Goal: Use online tool/utility: Utilize a website feature to perform a specific function

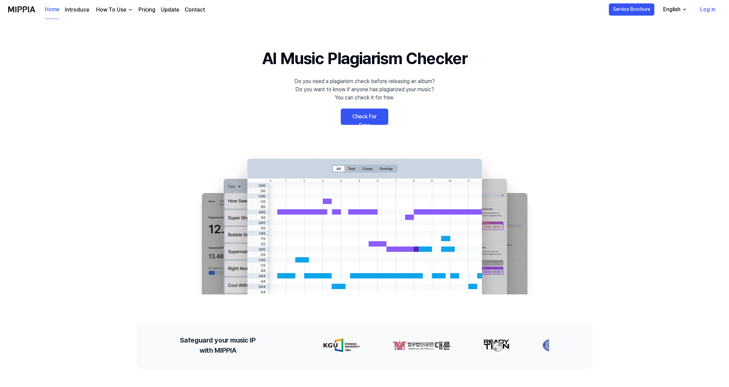
click at [365, 116] on link "Check For Free" at bounding box center [365, 117] width 48 height 16
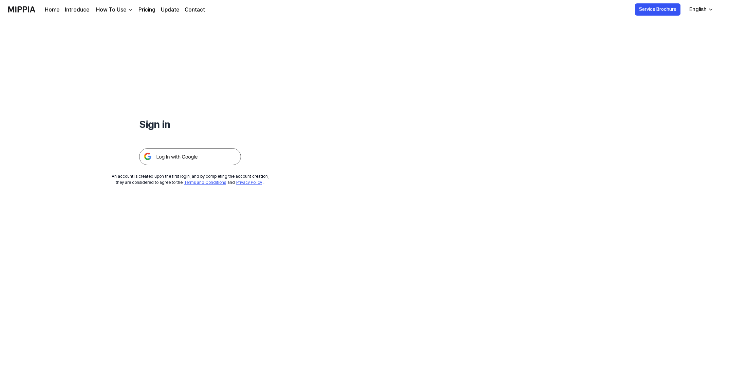
click at [178, 156] on img at bounding box center [190, 156] width 102 height 17
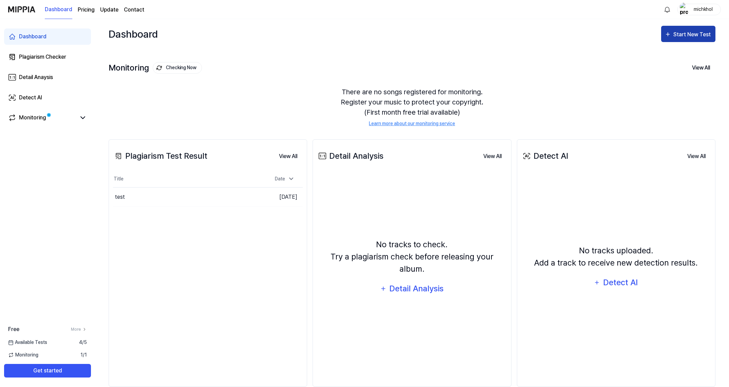
click at [693, 35] on div "Start New Test" at bounding box center [693, 34] width 39 height 9
click at [596, 32] on div "Dashboard Start New Test" at bounding box center [412, 34] width 607 height 30
click at [82, 117] on icon at bounding box center [83, 118] width 8 height 8
click at [131, 194] on div "test" at bounding box center [164, 197] width 103 height 19
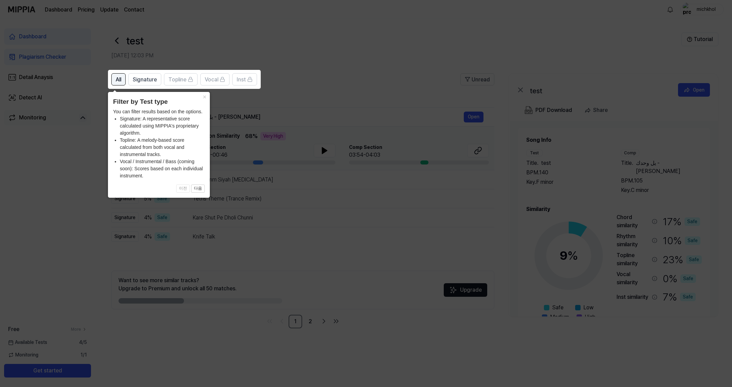
click at [122, 79] on button "All" at bounding box center [118, 79] width 14 height 12
click at [205, 98] on button "×" at bounding box center [204, 97] width 11 height 10
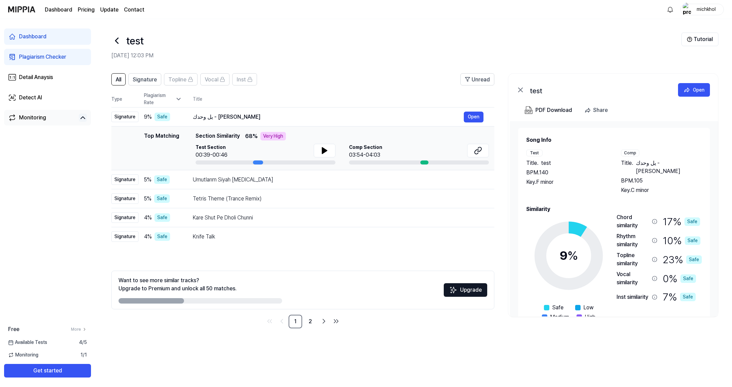
click at [63, 9] on link "Dashboard" at bounding box center [58, 10] width 27 height 8
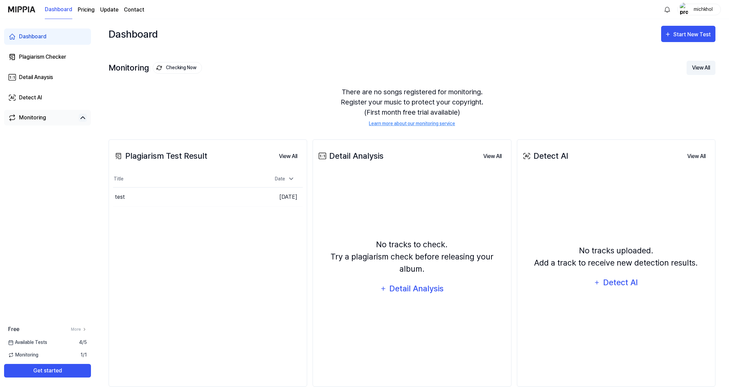
click at [701, 69] on button "View All" at bounding box center [701, 68] width 29 height 14
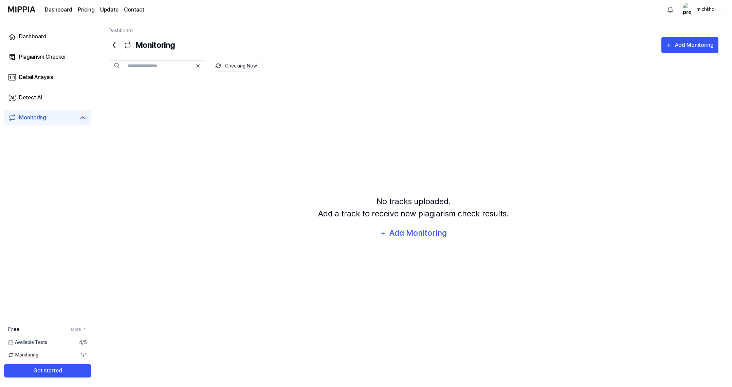
click at [113, 44] on icon at bounding box center [114, 45] width 11 height 11
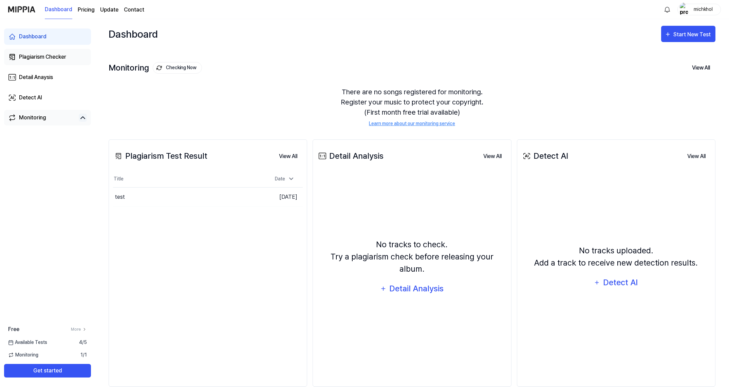
click at [51, 53] on div "Plagiarism Checker" at bounding box center [42, 57] width 47 height 8
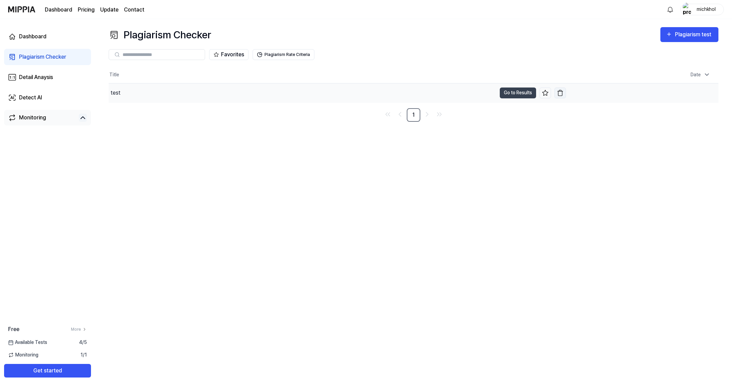
click at [558, 92] on img "button" at bounding box center [560, 93] width 7 height 7
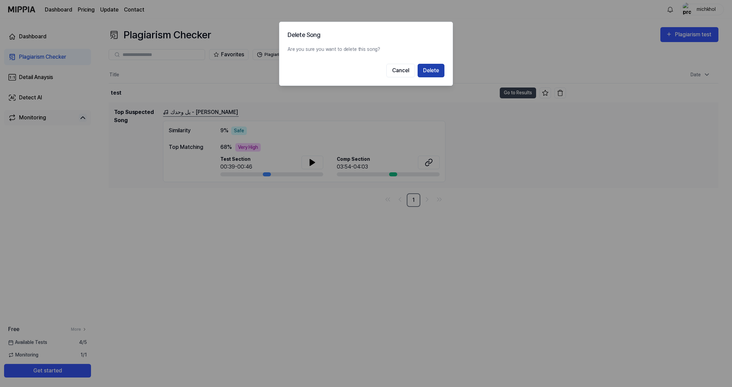
click at [431, 69] on button "Delete" at bounding box center [431, 71] width 27 height 14
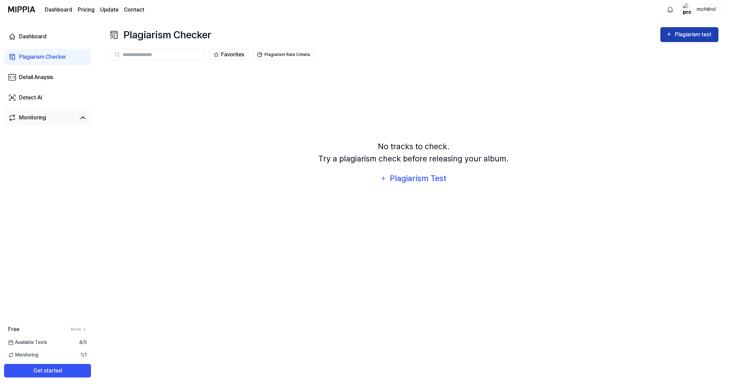
click at [677, 34] on div "Plagiarism test" at bounding box center [694, 34] width 38 height 9
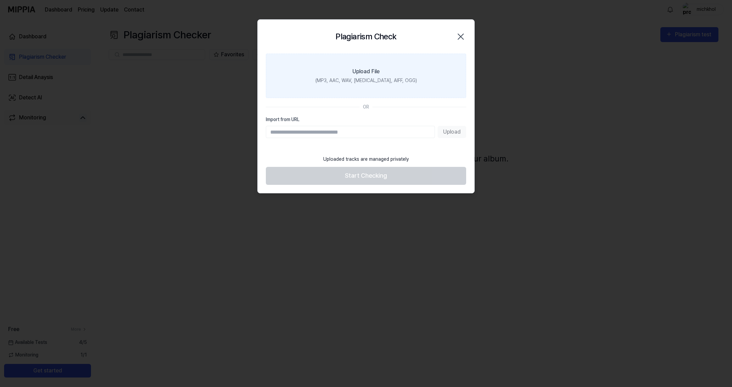
click at [404, 78] on label "Upload File (MP3, AAC, WAV, FLAC, AIFF, OGG)" at bounding box center [366, 76] width 200 height 44
click at [0, 0] on input "Upload File (MP3, AAC, WAV, FLAC, AIFF, OGG)" at bounding box center [0, 0] width 0 height 0
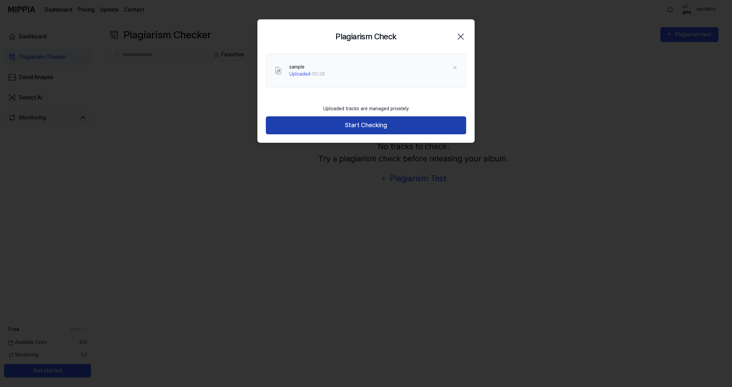
click at [366, 125] on button "Start Checking" at bounding box center [366, 125] width 200 height 18
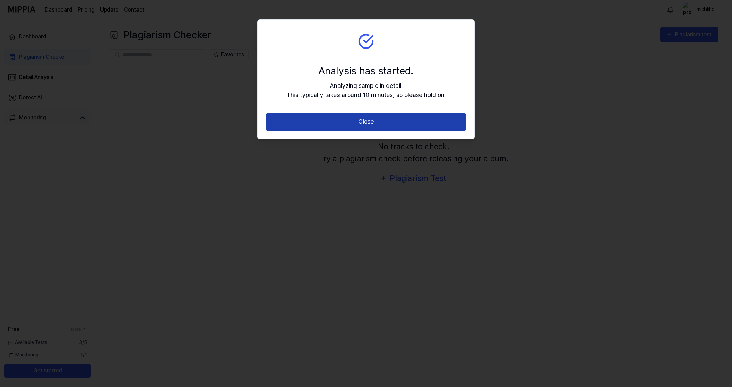
click at [367, 124] on button "Close" at bounding box center [366, 122] width 200 height 18
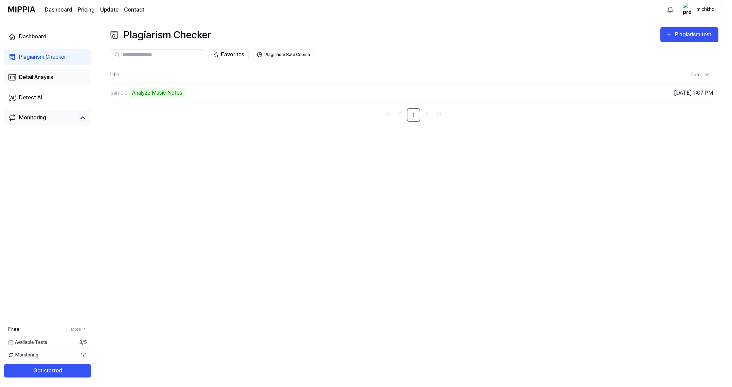
click at [33, 77] on div "Detail Anaysis" at bounding box center [36, 77] width 34 height 8
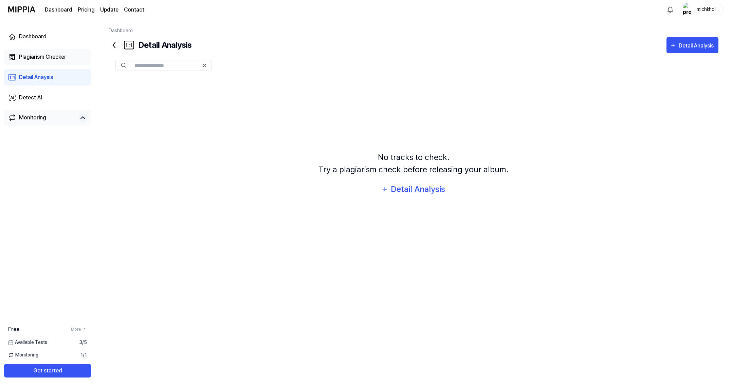
click at [39, 55] on div "Plagiarism Checker" at bounding box center [42, 57] width 47 height 8
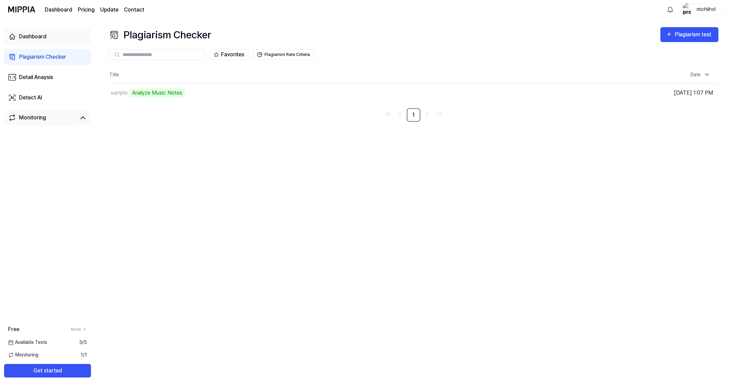
click at [31, 39] on div "Dashboard" at bounding box center [32, 37] width 27 height 8
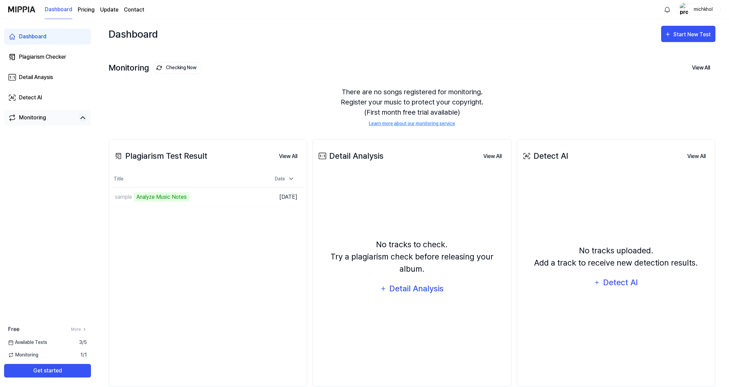
click at [81, 10] on page\) "Pricing" at bounding box center [86, 10] width 17 height 8
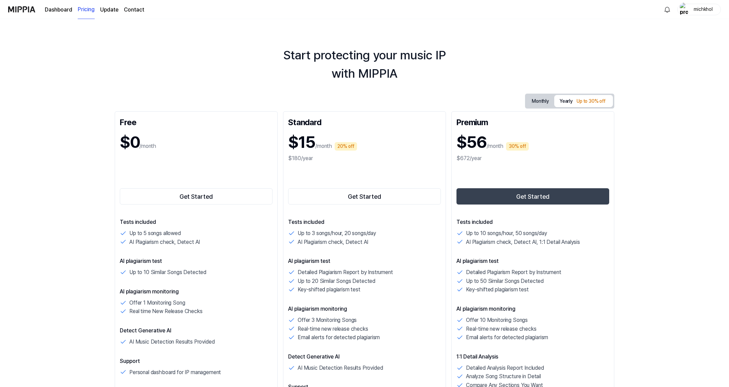
click at [52, 10] on link "Dashboard" at bounding box center [58, 10] width 27 height 8
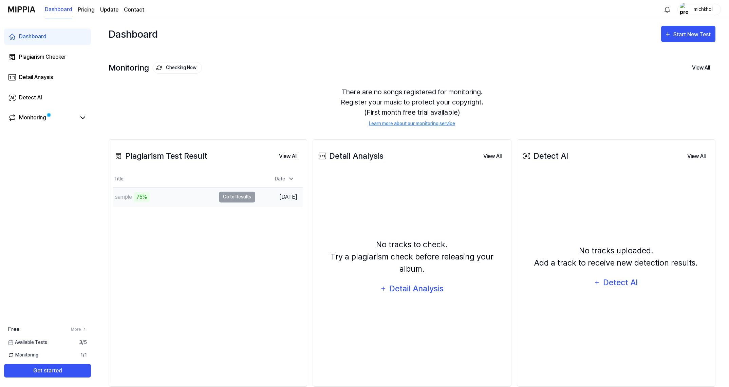
click at [169, 196] on div "sample 75%" at bounding box center [164, 197] width 103 height 19
click at [229, 196] on td "sample 75% Go to Results" at bounding box center [184, 197] width 142 height 19
click at [38, 33] on div "Dashboard" at bounding box center [32, 37] width 27 height 8
click at [229, 197] on button "Go to Results" at bounding box center [237, 197] width 36 height 11
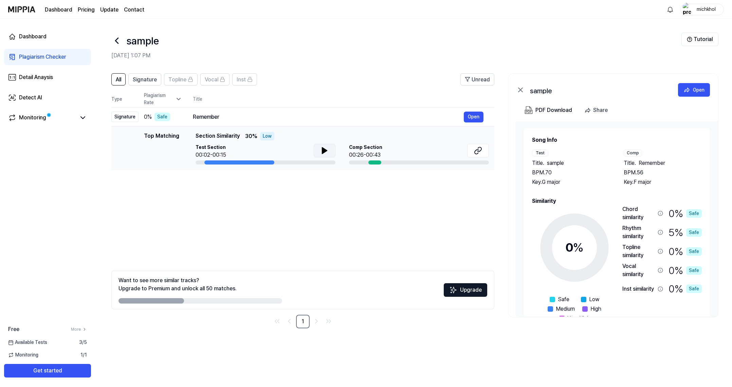
click at [324, 152] on icon at bounding box center [324, 151] width 5 height 6
click at [325, 152] on icon at bounding box center [325, 150] width 1 height 5
click at [450, 155] on div "Comp Section 00:26-00:43" at bounding box center [419, 151] width 140 height 15
click at [477, 150] on icon at bounding box center [477, 152] width 4 height 4
